Goal: Check status: Check status

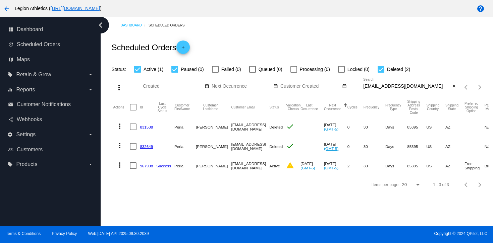
click at [367, 90] on div "pamezc26@gmail.com Search" at bounding box center [407, 84] width 88 height 13
click at [369, 87] on input "pamezc26@gmail.com" at bounding box center [407, 86] width 88 height 5
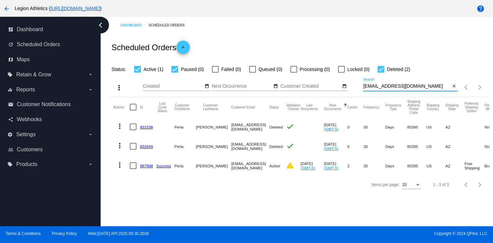
click at [369, 87] on input "pamezc26@gmail.com" at bounding box center [407, 86] width 88 height 5
paste input "Jswan335"
type input "[EMAIL_ADDRESS][DOMAIN_NAME]"
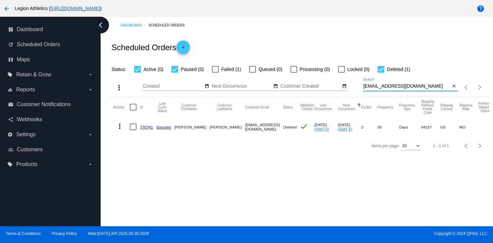
click at [140, 127] on link "770741" at bounding box center [146, 127] width 13 height 4
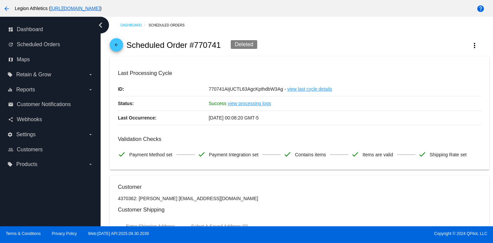
click at [117, 47] on mat-icon "arrow_back" at bounding box center [116, 47] width 8 height 8
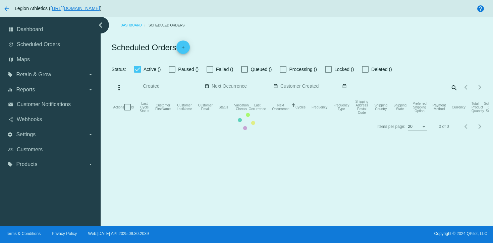
checkbox input "true"
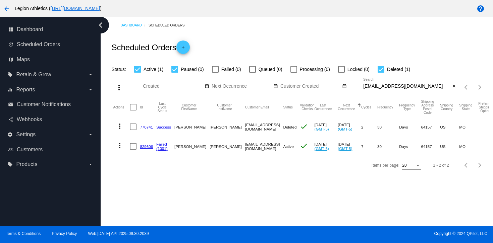
click at [141, 149] on link "829606" at bounding box center [146, 147] width 13 height 4
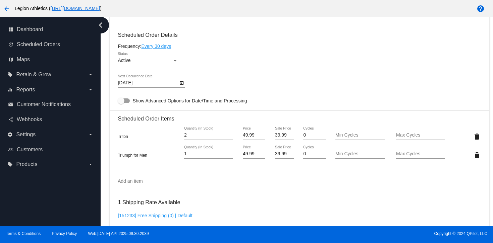
scroll to position [404, 0]
